Goal: Book appointment/travel/reservation

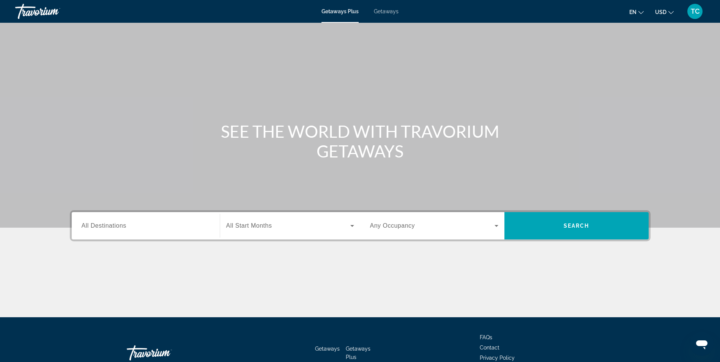
click at [384, 9] on span "Getaways" at bounding box center [386, 11] width 25 height 6
click at [280, 232] on div "Search widget" at bounding box center [290, 225] width 128 height 21
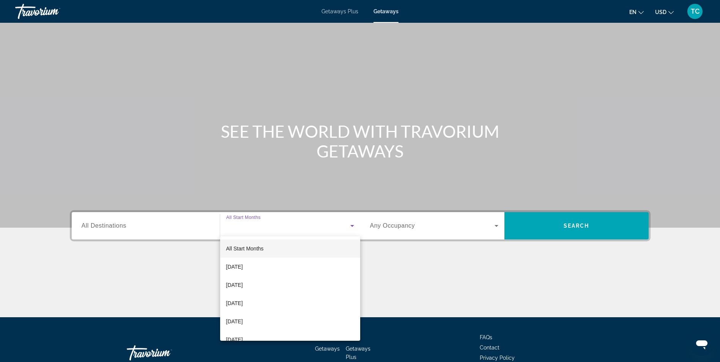
scroll to position [48, 0]
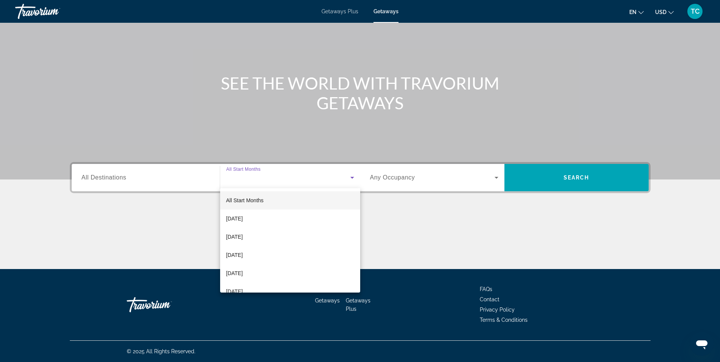
click at [546, 173] on div at bounding box center [360, 181] width 720 height 362
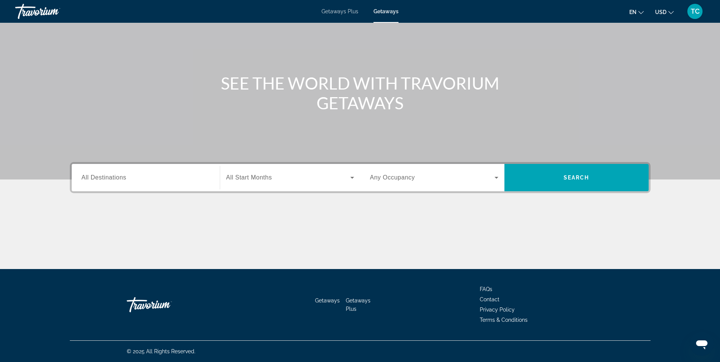
click at [289, 178] on span "Search widget" at bounding box center [288, 177] width 124 height 9
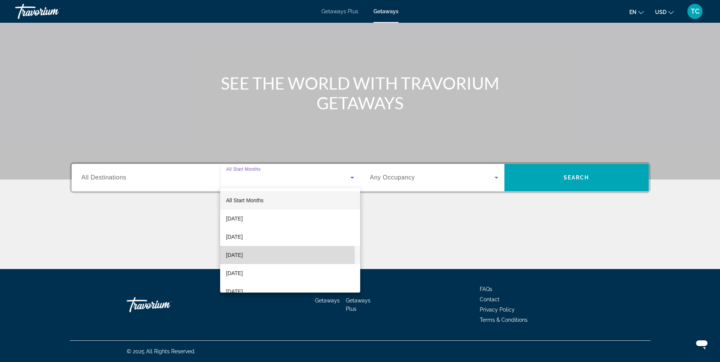
click at [243, 257] on span "[DATE]" at bounding box center [234, 255] width 17 height 9
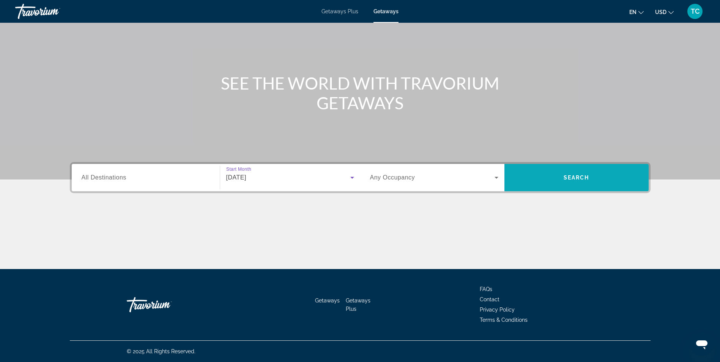
click at [577, 188] on span "Search widget" at bounding box center [577, 177] width 144 height 27
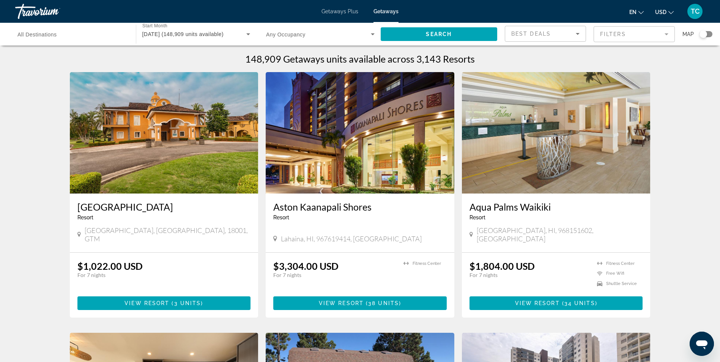
click at [336, 10] on span "Getaways Plus" at bounding box center [340, 11] width 37 height 6
